Goal: Information Seeking & Learning: Learn about a topic

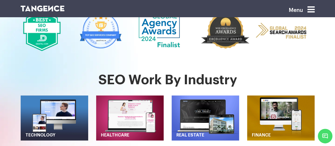
click at [165, 89] on div "Healthcare" at bounding box center [129, 114] width 75 height 54
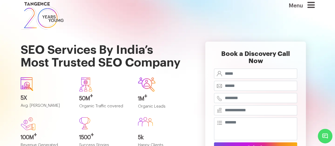
scroll to position [16, 0]
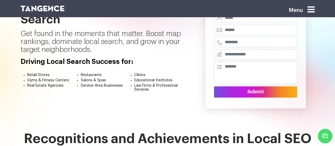
scroll to position [39, 0]
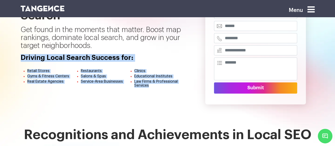
drag, startPoint x: 20, startPoint y: 57, endPoint x: 160, endPoint y: 85, distance: 142.9
click at [160, 85] on div "Local SEO Services That Help You Win Every "Near Me" Search Get found in the mo…" at bounding box center [105, 43] width 176 height 144
copy div "Driving Local Search Success for: Retail Stores Restaurants Clinics Gyms & Fitn…"
click at [187, 102] on div "Local SEO Services That Help You Win Every "Near Me" Search Get found in the mo…" at bounding box center [105, 43] width 176 height 144
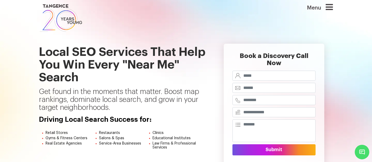
scroll to position [13, 0]
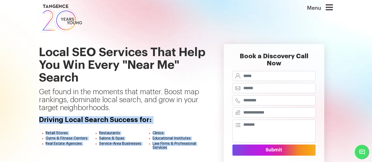
drag, startPoint x: 38, startPoint y: 118, endPoint x: 182, endPoint y: 146, distance: 146.2
click at [182, 146] on div "Local SEO Services That Help You Win Every "Near Me" Search Get found in the mo…" at bounding box center [123, 105] width 176 height 144
copy div "Driving Local Search Success for: Retail Stores Restaurants Clinics Gyms & Fitn…"
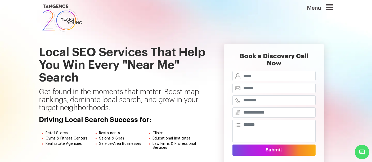
click at [213, 65] on div "Book a Discovery Call Now Submit" at bounding box center [274, 105] width 126 height 144
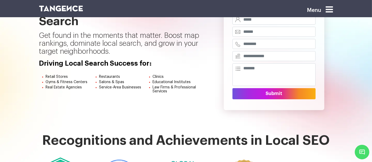
scroll to position [34, 0]
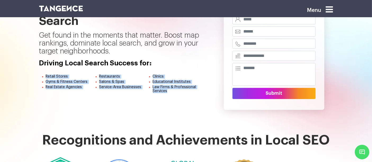
drag, startPoint x: 41, startPoint y: 77, endPoint x: 168, endPoint y: 93, distance: 128.4
click at [168, 93] on ul "Retail Stores Restaurants Clinics Gyms & Fitness Centers Salons & Spas Educatio…" at bounding box center [123, 85] width 168 height 20
click at [168, 93] on li "Law Firms & Professional Services" at bounding box center [179, 89] width 53 height 9
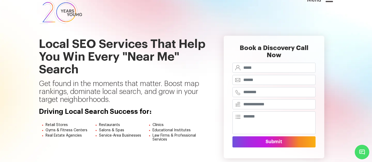
scroll to position [21, 0]
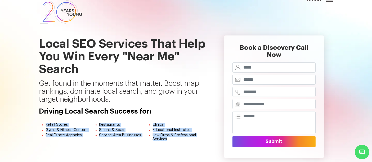
drag, startPoint x: 40, startPoint y: 123, endPoint x: 205, endPoint y: 142, distance: 166.2
click at [205, 142] on ul "Retail Stores Restaurants Clinics Gyms & Fitness Centers Salons & Spas Educatio…" at bounding box center [123, 133] width 168 height 20
copy ul "Retail Stores Restaurants Clinics Gyms & Fitness Centers Salons & Spas Educatio…"
click at [205, 142] on div "Local SEO Services That Help You Win Every "Near Me" Search Get found in the mo…" at bounding box center [123, 97] width 176 height 144
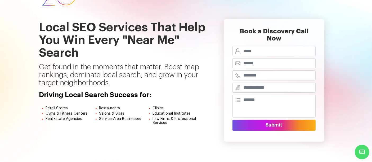
scroll to position [22, 0]
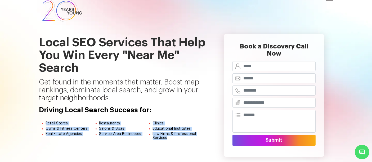
drag, startPoint x: 42, startPoint y: 122, endPoint x: 182, endPoint y: 146, distance: 141.8
click at [182, 146] on div "Local SEO Services That Help You Win Every "Near Me" Search Get found in the mo…" at bounding box center [123, 96] width 176 height 144
copy ul "Retail Stores Restaurants Clinics Gyms & Fitness Centers Salons & Spas Educatio…"
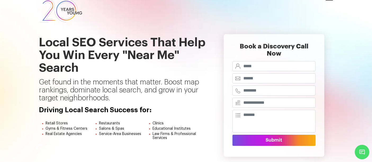
click at [208, 72] on div "Local SEO Services That Help You Win Every "Near Me" Search Get found in the mo…" at bounding box center [123, 96] width 176 height 144
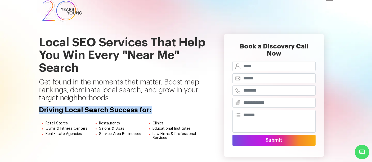
drag, startPoint x: 39, startPoint y: 109, endPoint x: 154, endPoint y: 108, distance: 114.6
click at [154, 108] on h4 "Driving Local Search Success for:" at bounding box center [123, 110] width 168 height 8
copy h4 "Driving Local Search Success for:"
click at [36, 111] on div "Local SEO Services That Help You Win Every "Near Me" Search Get found in the mo…" at bounding box center [123, 96] width 176 height 144
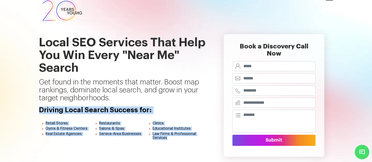
drag, startPoint x: 39, startPoint y: 108, endPoint x: 179, endPoint y: 138, distance: 142.9
click at [179, 138] on div "Driving Local Search Success for: Retail Stores Restaurants Clinics Gyms & Fitn…" at bounding box center [123, 123] width 168 height 35
copy div "Driving Local Search Success for: Retail Stores Restaurants Clinics Gyms & Fitn…"
